Goal: Task Accomplishment & Management: Use online tool/utility

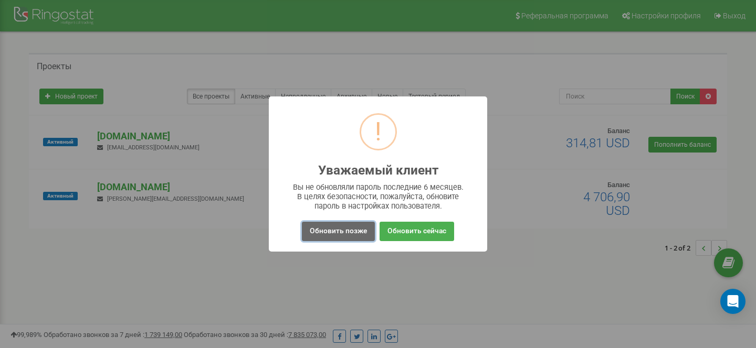
click at [356, 232] on button "Обновить позже" at bounding box center [338, 231] width 73 height 19
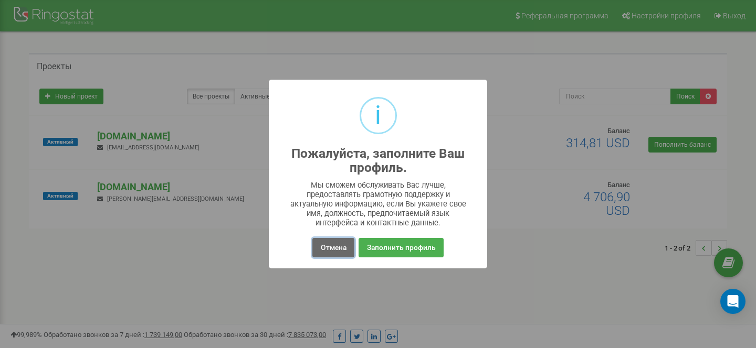
click at [343, 244] on button "Отмена" at bounding box center [332, 247] width 41 height 19
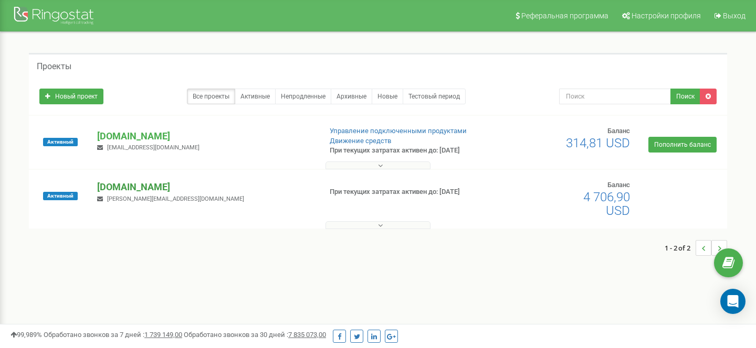
click at [122, 187] on p "[DOMAIN_NAME]" at bounding box center [204, 188] width 215 height 14
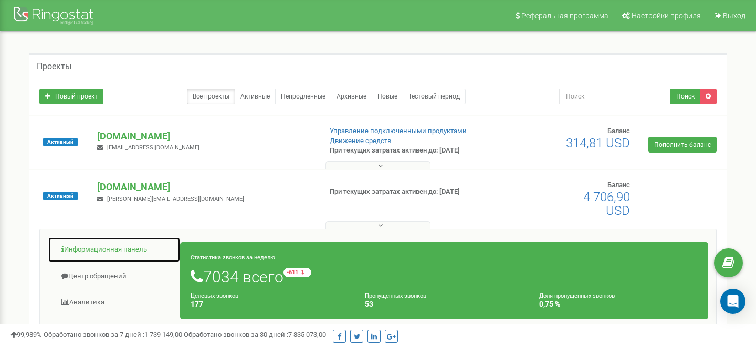
click at [121, 249] on link "Информационная панель" at bounding box center [114, 250] width 133 height 26
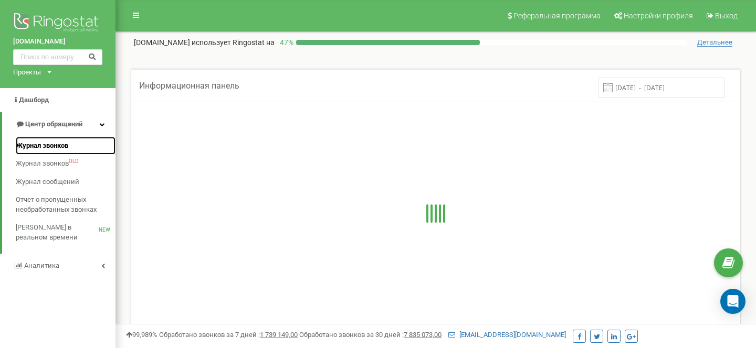
click at [59, 144] on span "Журнал звонков" at bounding box center [42, 146] width 52 height 10
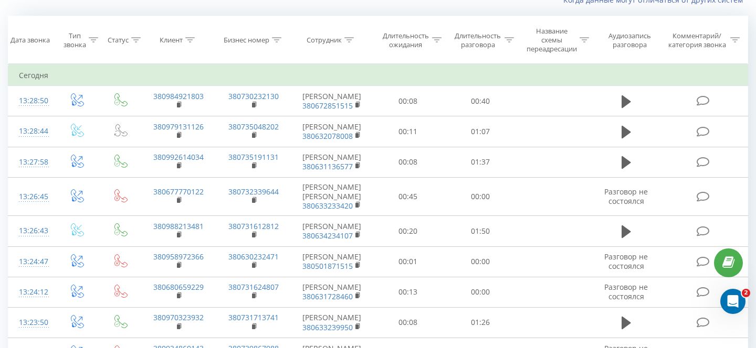
scroll to position [80, 0]
click at [351, 45] on th "Сотрудник" at bounding box center [331, 40] width 81 height 48
click at [351, 39] on icon at bounding box center [348, 39] width 9 height 5
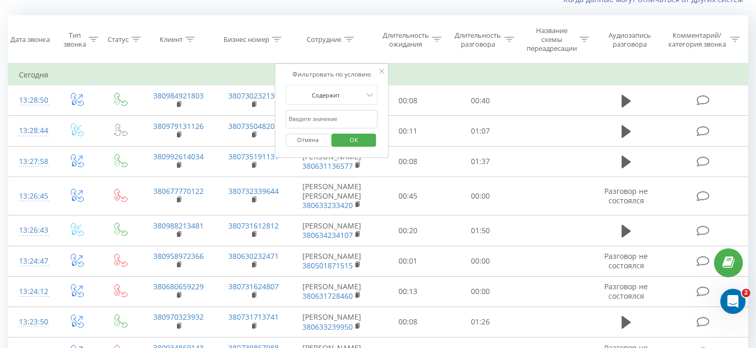
click at [350, 123] on input "text" at bounding box center [331, 119] width 92 height 18
type input "fesenk"
click at [352, 141] on span "OK" at bounding box center [353, 140] width 29 height 16
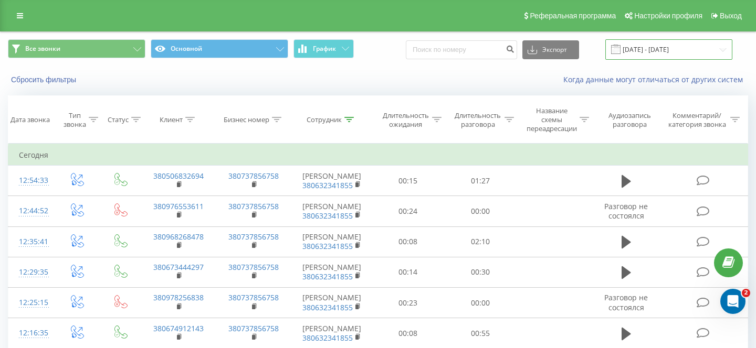
click at [673, 51] on input "19.08.2025 - 19.09.2025" at bounding box center [668, 49] width 127 height 20
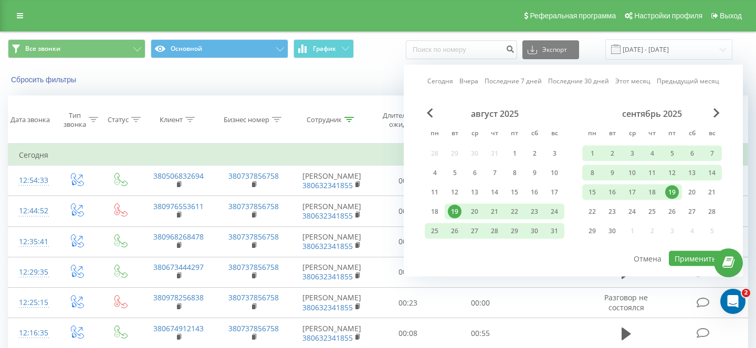
click at [675, 190] on div "19" at bounding box center [672, 193] width 14 height 14
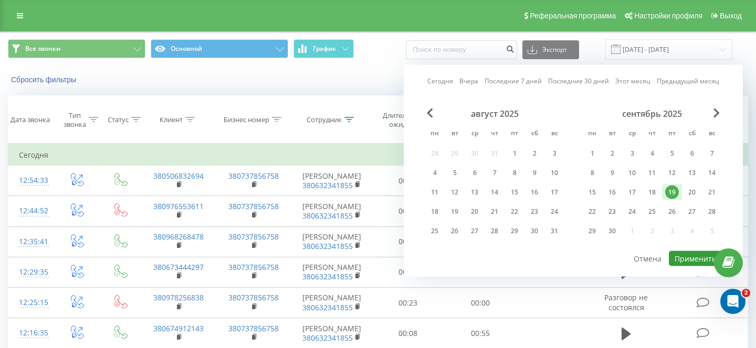
click at [689, 260] on button "Применить" at bounding box center [695, 258] width 53 height 15
type input "19.09.2025 - 19.09.2025"
